Goal: Task Accomplishment & Management: Use online tool/utility

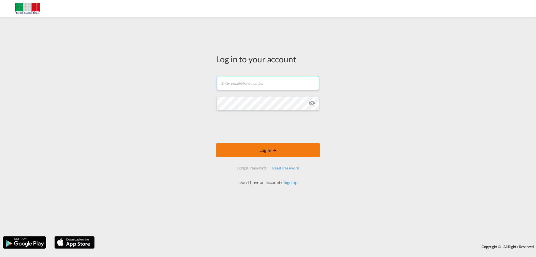
type input "[EMAIL_ADDRESS][DOMAIN_NAME]"
click at [269, 150] on button "Log In" at bounding box center [268, 150] width 104 height 14
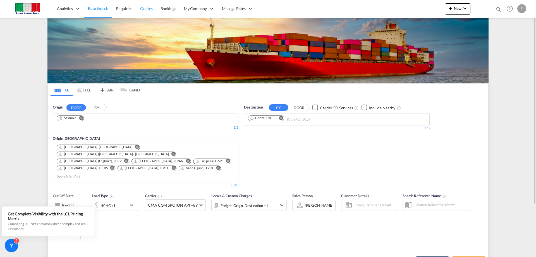
click at [142, 7] on span "Quotes" at bounding box center [146, 8] width 12 height 5
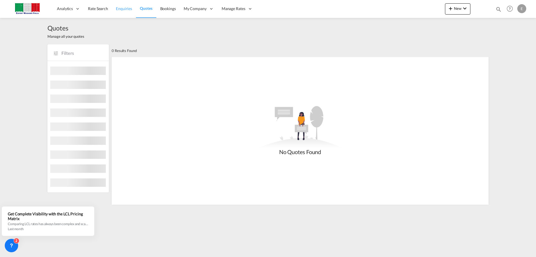
click at [130, 9] on span "Enquiries" at bounding box center [124, 8] width 16 height 5
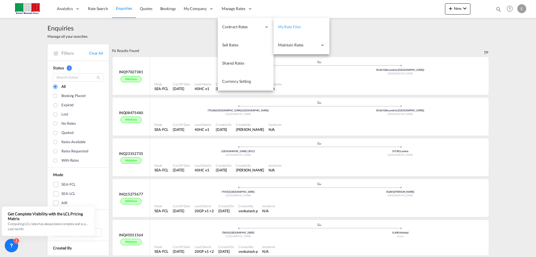
click at [298, 27] on span "My Rate Files" at bounding box center [289, 26] width 23 height 5
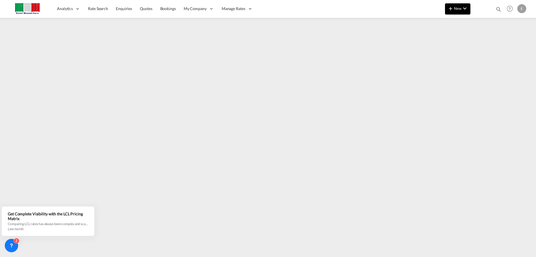
click at [453, 6] on md-icon "icon-plus 400-fg" at bounding box center [450, 8] width 7 height 7
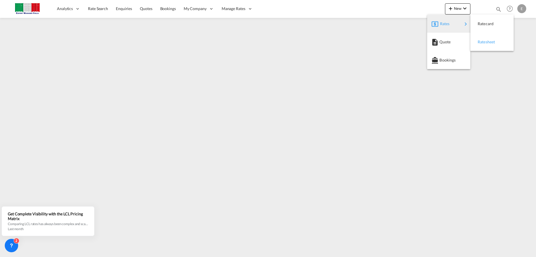
click at [480, 42] on span "Ratesheet" at bounding box center [481, 41] width 6 height 11
